Goal: Task Accomplishment & Management: Manage account settings

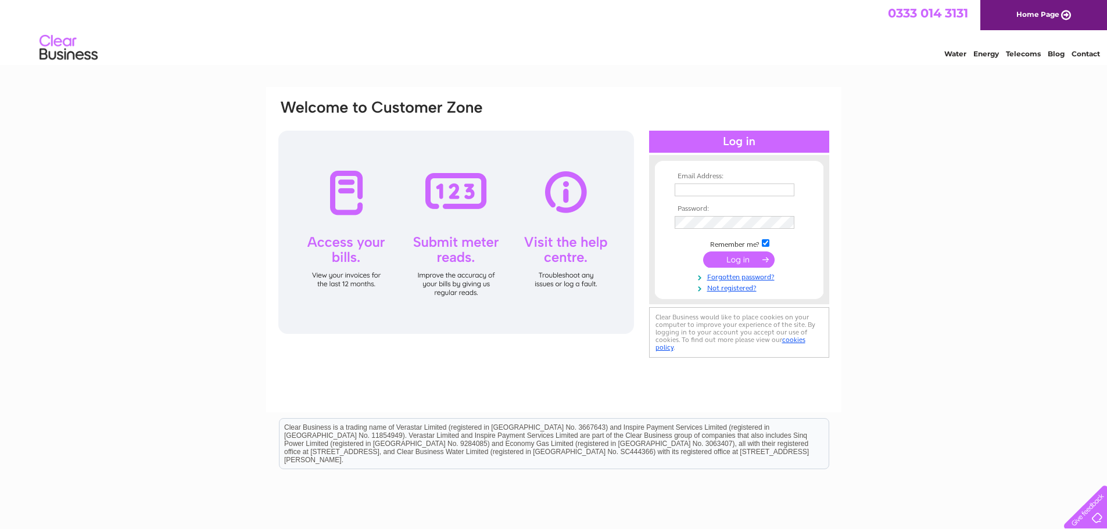
type input "seanscanlon65@yahoo.co.uk"
click at [717, 254] on input "submit" at bounding box center [738, 260] width 71 height 16
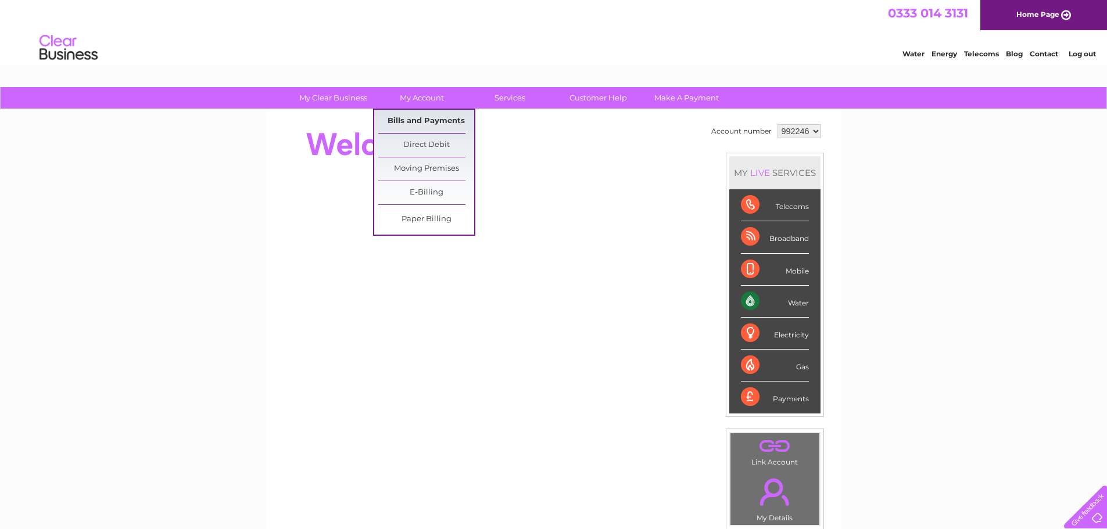
click at [411, 114] on link "Bills and Payments" at bounding box center [426, 121] width 96 height 23
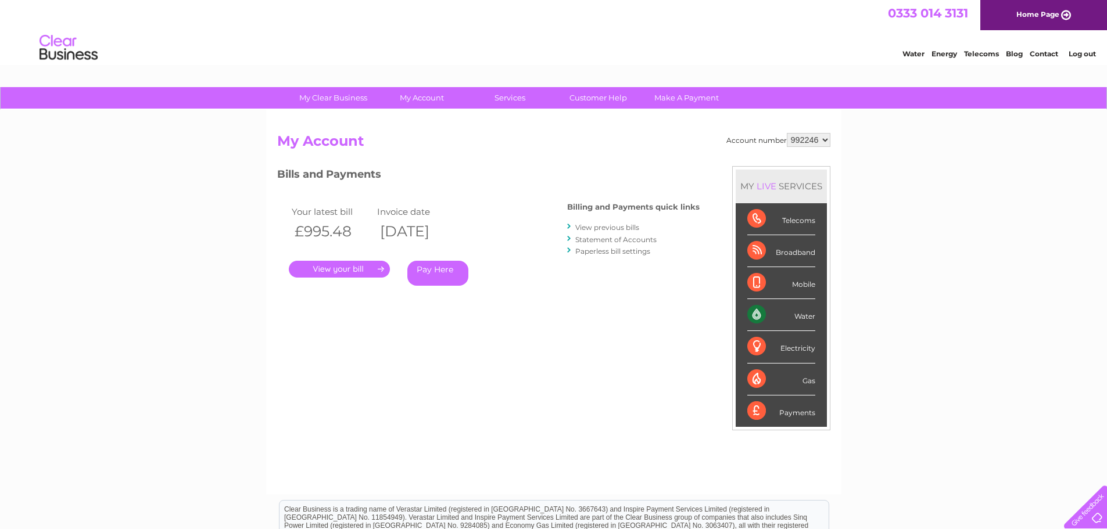
click at [364, 270] on link "." at bounding box center [339, 269] width 101 height 17
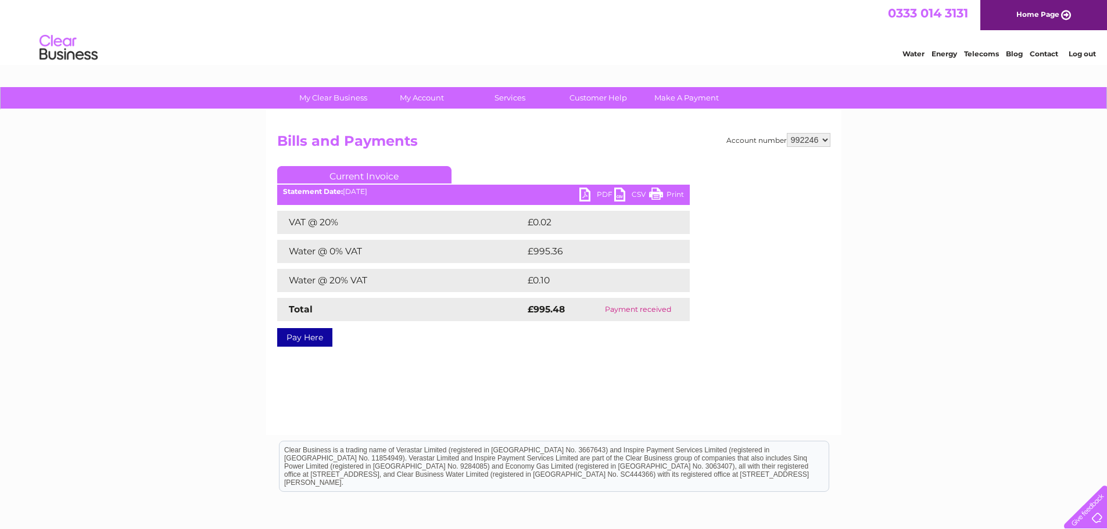
click at [590, 189] on link "PDF" at bounding box center [596, 196] width 35 height 17
